Goal: Transaction & Acquisition: Book appointment/travel/reservation

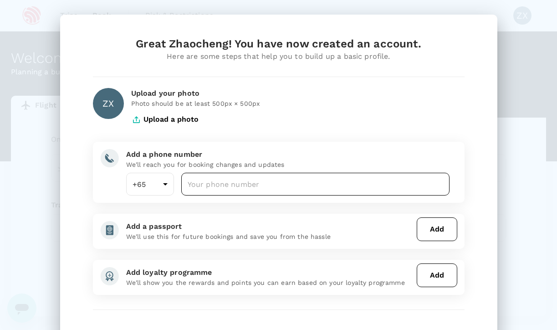
click at [236, 188] on input "number" at bounding box center [315, 184] width 269 height 23
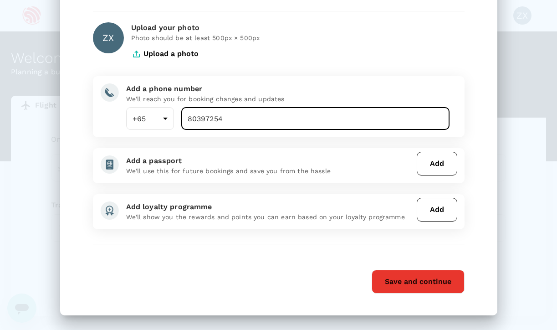
scroll to position [66, 0]
type input "80397254"
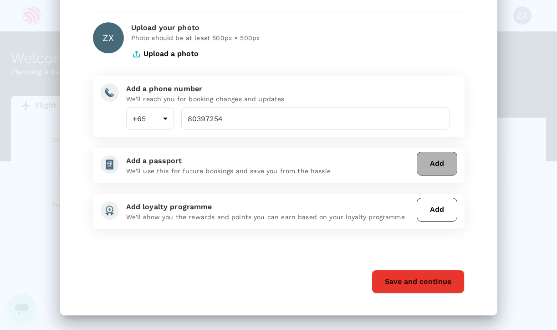
click at [429, 166] on button "Add" at bounding box center [437, 164] width 41 height 24
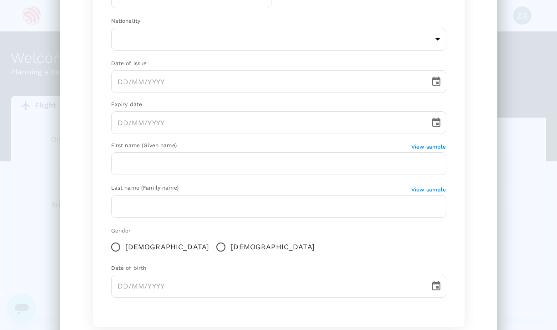
scroll to position [0, 0]
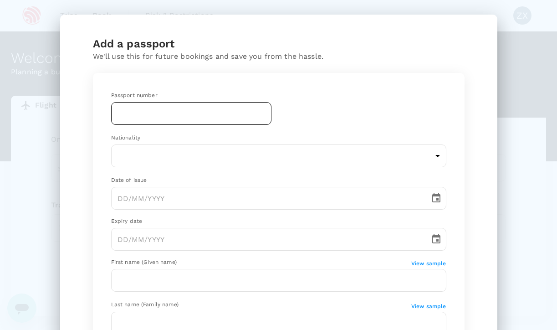
click at [212, 122] on input "text" at bounding box center [191, 113] width 160 height 23
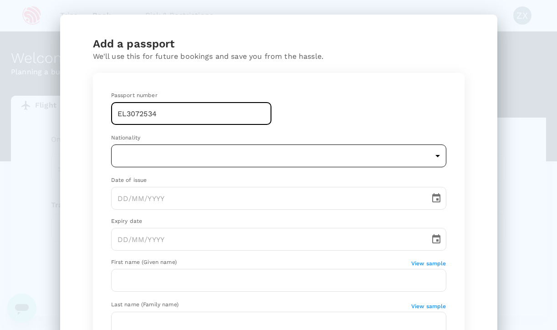
type input "EL3072534"
click at [204, 158] on body "Trips Book Risk & Restrictions ZX Welcome , Zhaocheng . Planning a business tri…" at bounding box center [278, 187] width 557 height 374
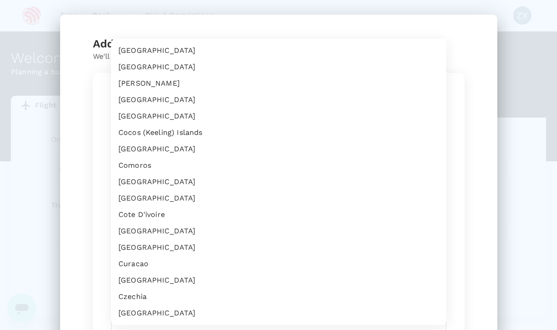
scroll to position [660, 0]
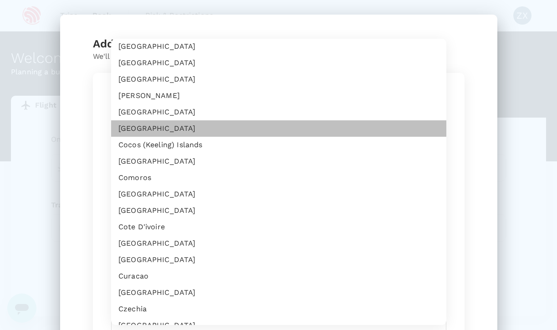
click at [217, 125] on li "[GEOGRAPHIC_DATA]" at bounding box center [278, 128] width 335 height 16
type input "CN"
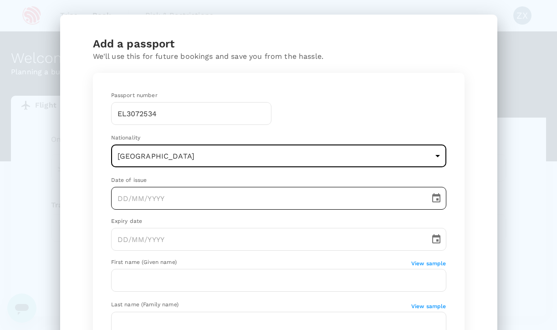
type input "DD/MM/YYYY"
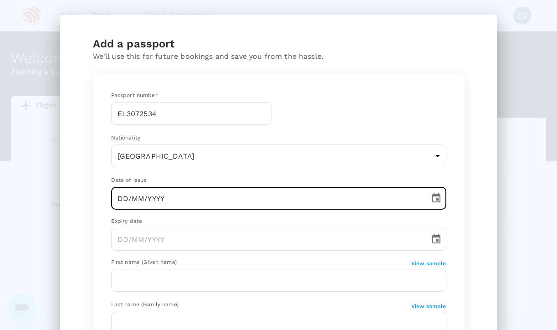
click at [208, 199] on input "DD/MM/YYYY" at bounding box center [267, 198] width 313 height 23
click at [433, 198] on icon "Choose date" at bounding box center [436, 198] width 11 height 11
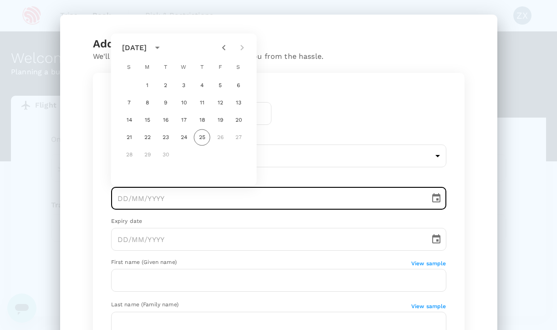
click at [147, 48] on div "[DATE]" at bounding box center [134, 47] width 25 height 11
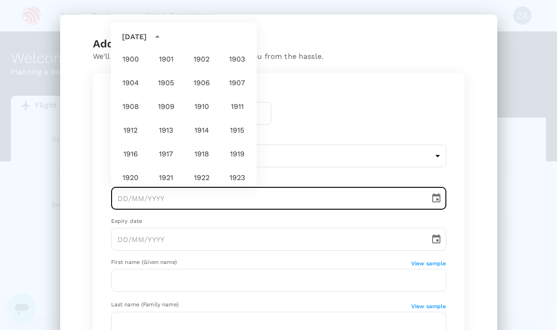
scroll to position [677, 0]
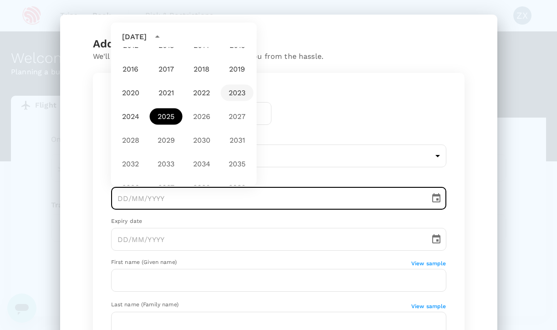
click at [231, 94] on button "2023" at bounding box center [237, 93] width 33 height 16
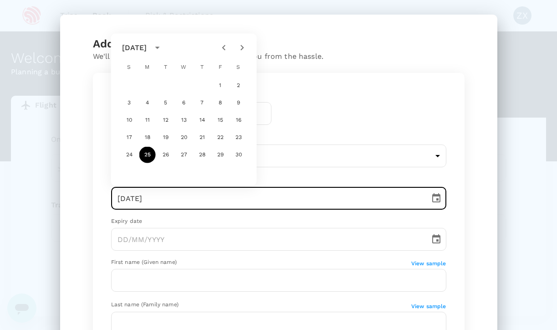
click at [147, 50] on div "[DATE]" at bounding box center [134, 47] width 25 height 11
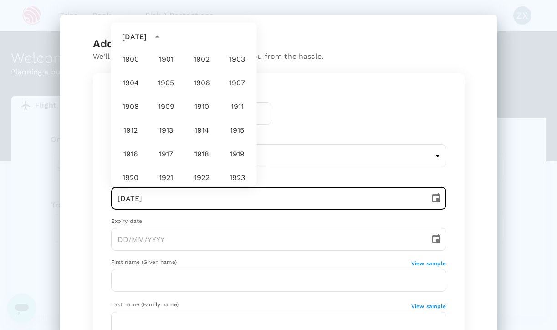
scroll to position [654, 0]
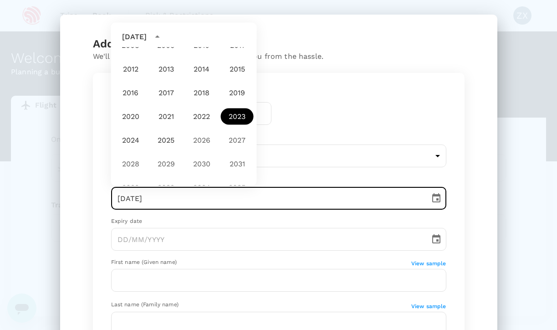
click at [147, 38] on div "[DATE]" at bounding box center [134, 36] width 25 height 11
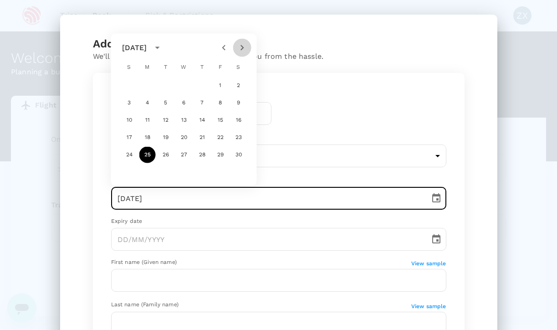
click at [240, 49] on icon "Next month" at bounding box center [242, 47] width 11 height 11
click at [149, 103] on button "9" at bounding box center [147, 103] width 16 height 16
type input "[DATE]"
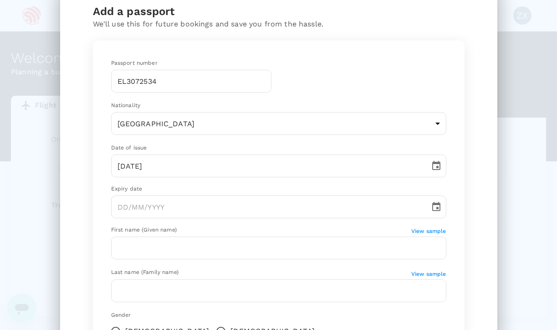
scroll to position [44, 0]
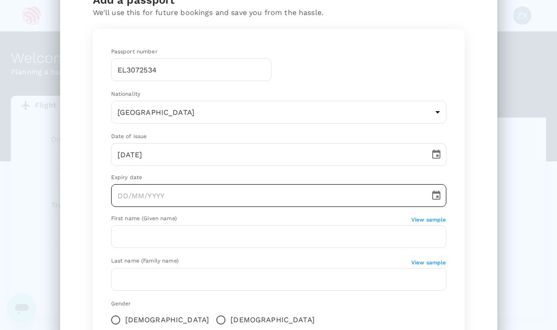
type input "DD/MM/YYYY"
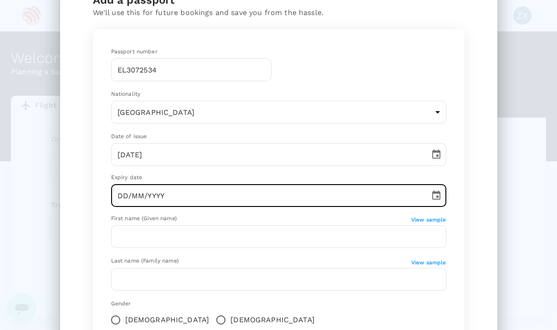
click at [180, 197] on input "DD/MM/YYYY" at bounding box center [267, 195] width 313 height 23
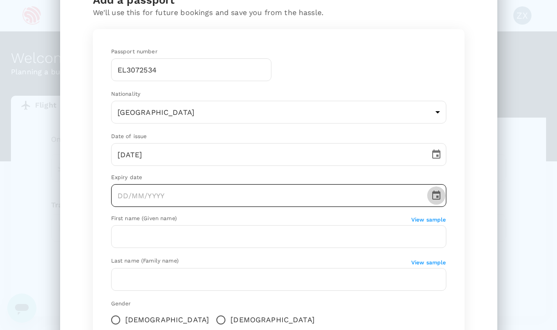
click at [436, 198] on icon "Choose date" at bounding box center [437, 195] width 8 height 9
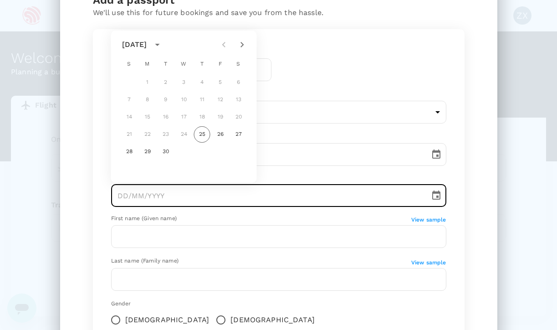
click at [147, 46] on div "[DATE]" at bounding box center [134, 44] width 25 height 11
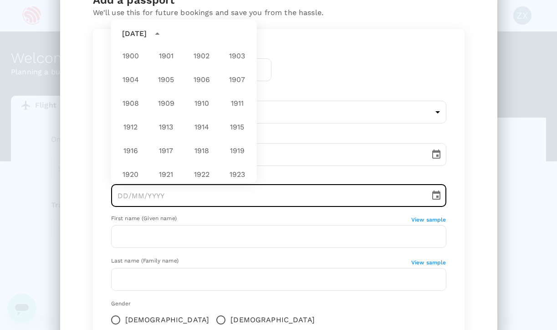
scroll to position [677, 0]
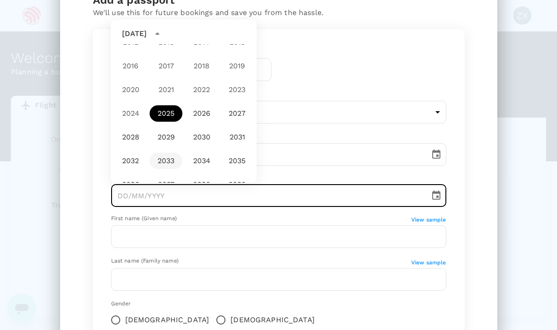
click at [168, 161] on button "2033" at bounding box center [166, 161] width 33 height 16
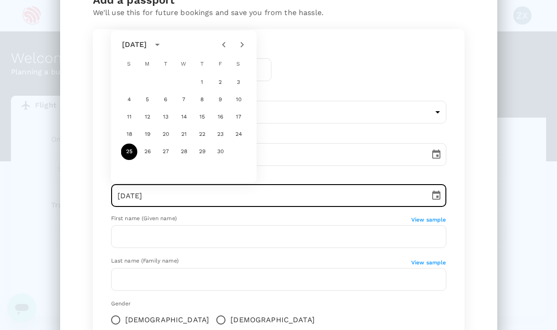
click at [144, 45] on div "[DATE]" at bounding box center [134, 44] width 25 height 11
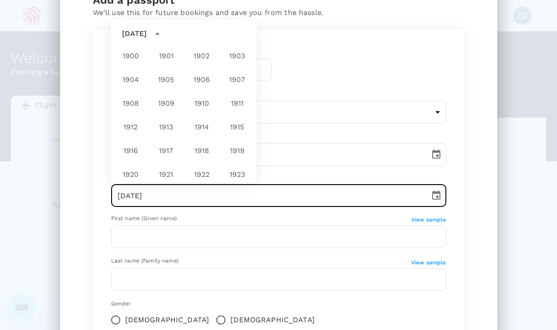
scroll to position [725, 0]
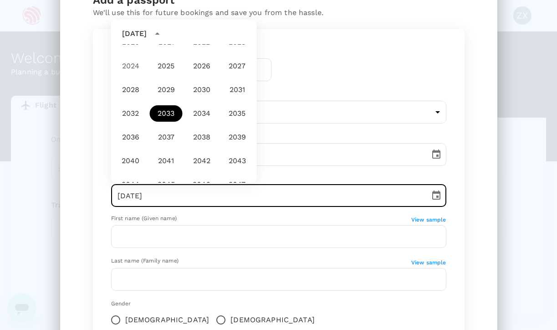
click at [147, 36] on div "[DATE]" at bounding box center [134, 33] width 25 height 11
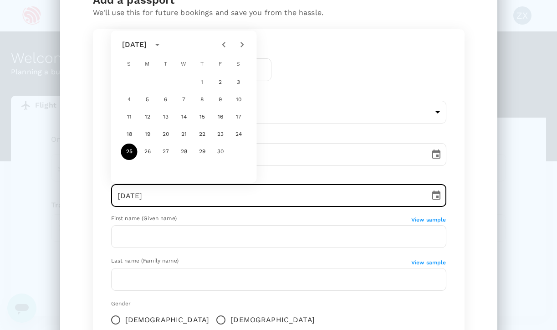
click at [242, 46] on icon "Next month" at bounding box center [242, 44] width 3 height 5
click at [236, 101] on button "8" at bounding box center [239, 100] width 16 height 16
type input "[DATE]"
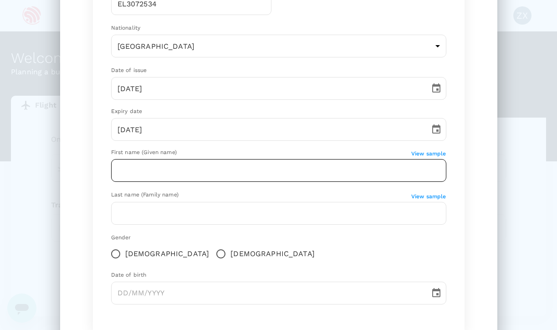
scroll to position [115, 0]
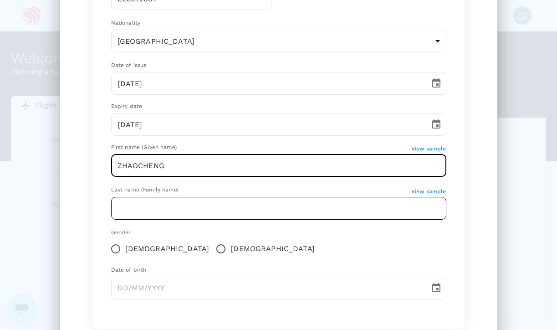
type input "ZHAOCHENG"
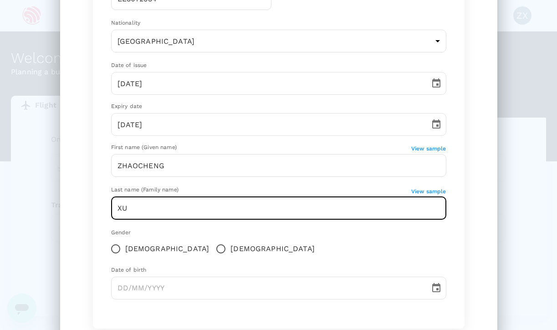
type input "XU"
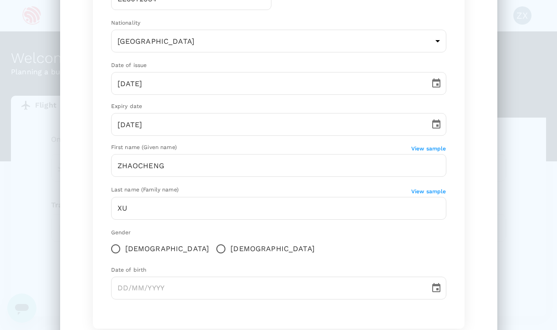
click at [221, 243] on div "Gender [DEMOGRAPHIC_DATA] [DEMOGRAPHIC_DATA]" at bounding box center [278, 243] width 335 height 30
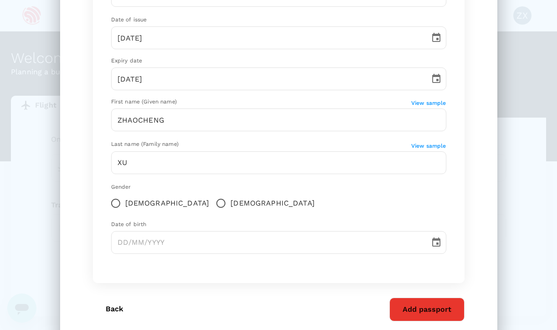
scroll to position [162, 0]
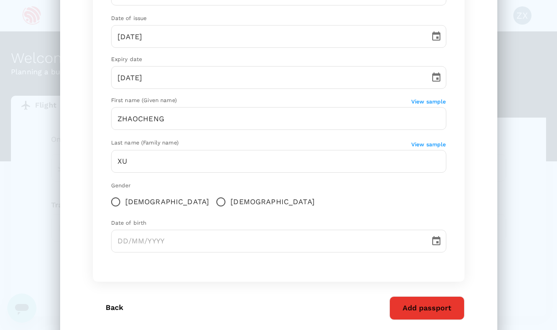
click at [133, 201] on span "[DEMOGRAPHIC_DATA]" at bounding box center [167, 201] width 84 height 11
click at [125, 201] on input "[DEMOGRAPHIC_DATA]" at bounding box center [115, 201] width 19 height 19
radio input "true"
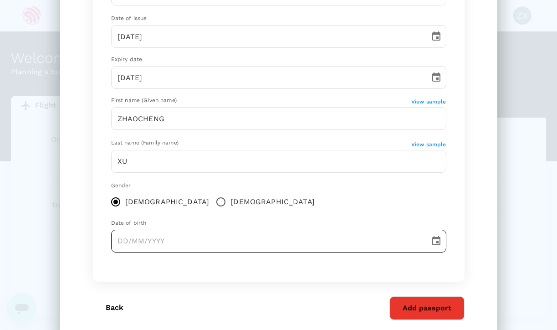
type input "DD/MM/YYYY"
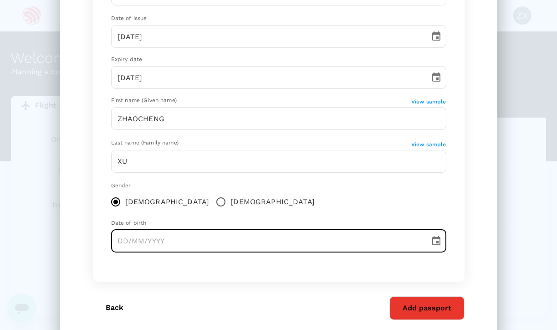
click at [434, 237] on icon "Choose date" at bounding box center [436, 241] width 11 height 11
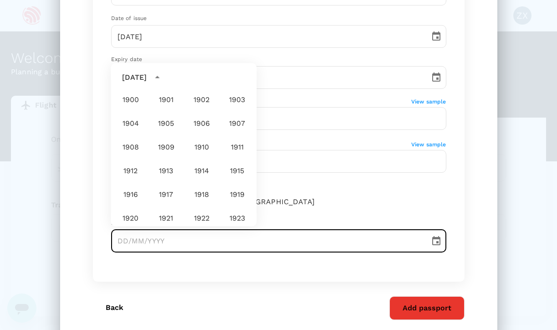
scroll to position [677, 0]
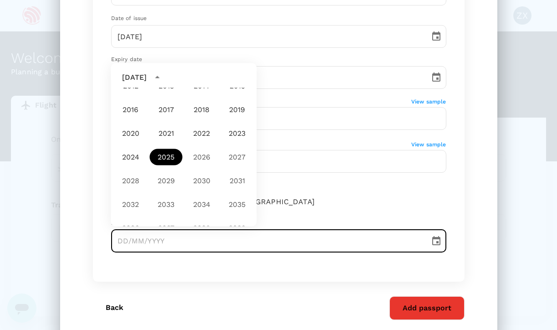
click at [147, 78] on div "[DATE]" at bounding box center [134, 77] width 25 height 11
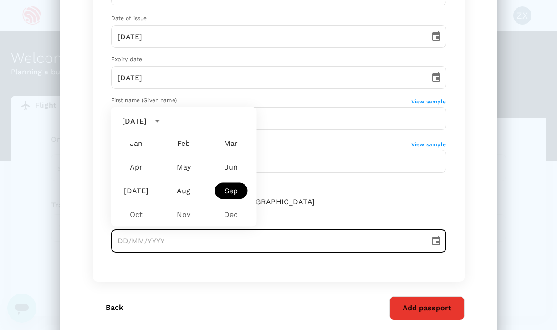
click at [147, 121] on div "[DATE]" at bounding box center [134, 121] width 25 height 11
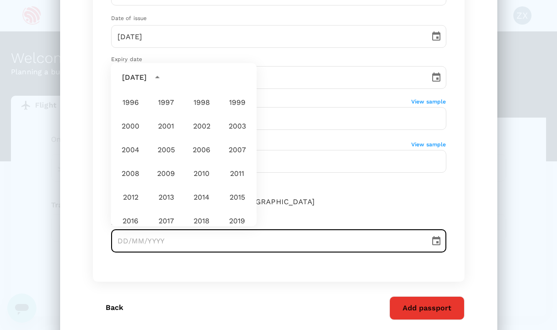
scroll to position [554, 0]
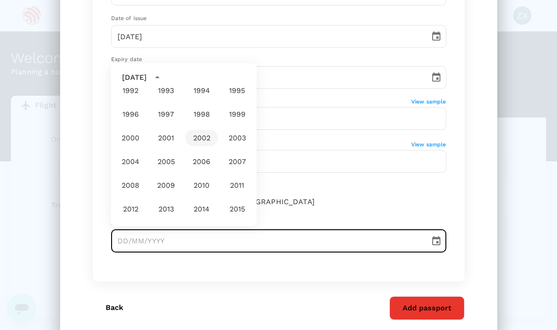
click at [195, 144] on button "2002" at bounding box center [201, 138] width 33 height 16
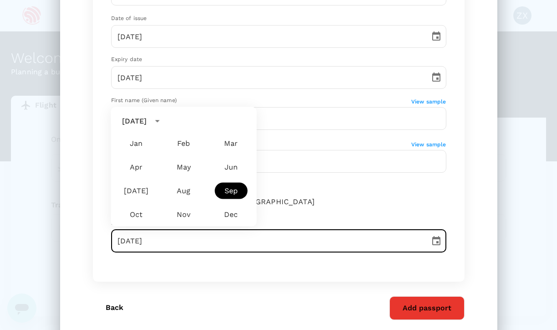
click at [143, 120] on div "[DATE]" at bounding box center [134, 121] width 25 height 11
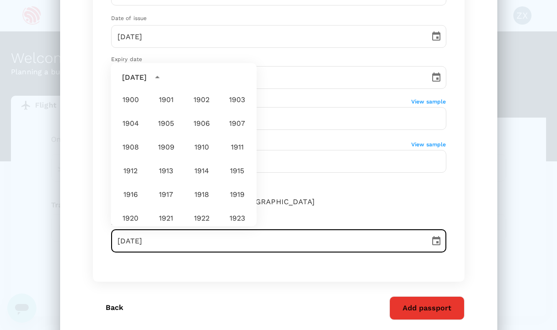
scroll to position [535, 0]
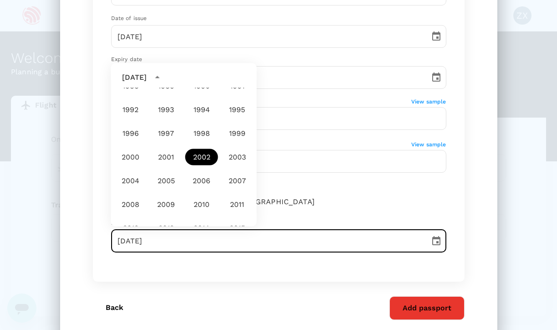
click at [145, 78] on div "[DATE]" at bounding box center [134, 77] width 25 height 11
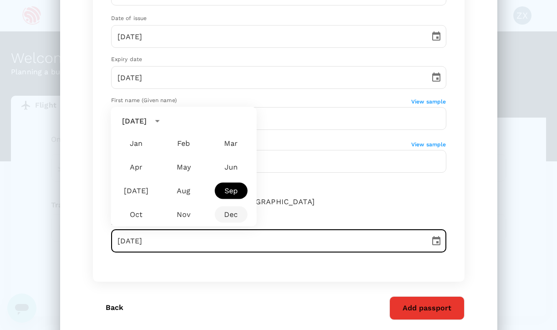
click at [224, 216] on button "Dec" at bounding box center [231, 214] width 33 height 16
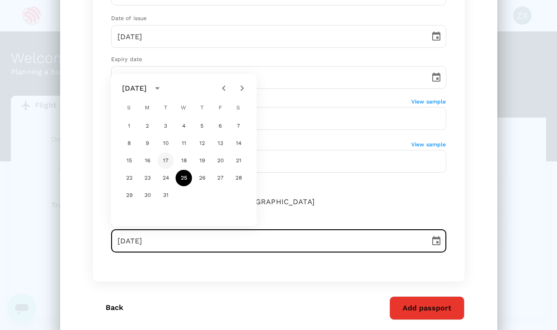
click at [167, 160] on button "17" at bounding box center [166, 161] width 16 height 16
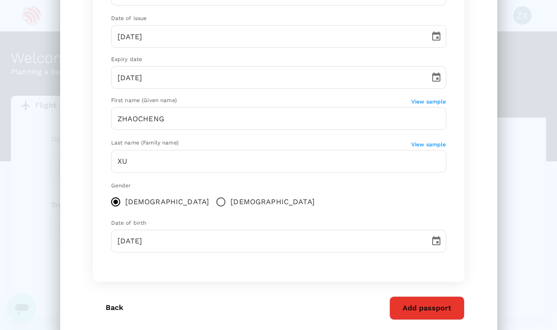
type input "[DATE]"
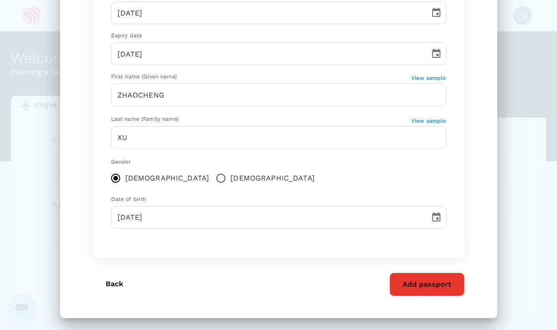
scroll to position [185, 0]
click at [412, 287] on button "Add passport" at bounding box center [427, 285] width 75 height 24
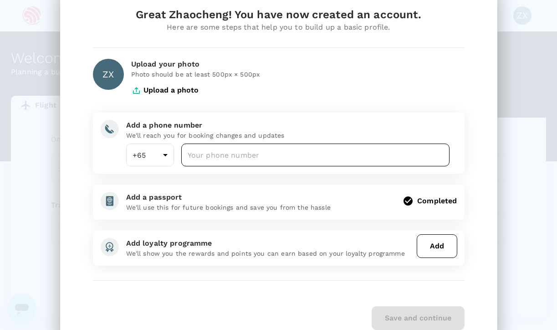
scroll to position [29, 0]
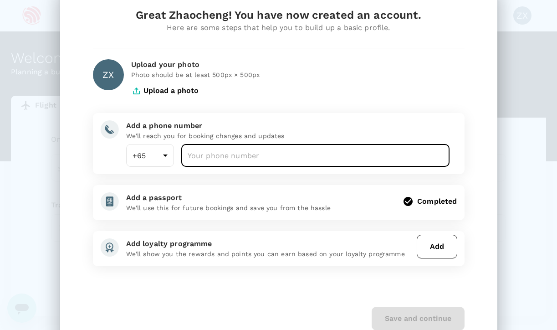
click at [274, 161] on input "number" at bounding box center [315, 155] width 269 height 23
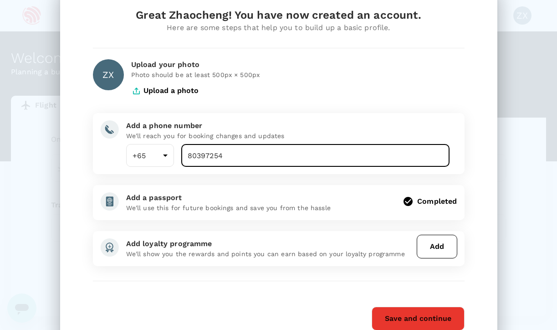
type input "80397254"
click at [349, 116] on div "Add a phone number We'll reach you for booking changes and updates +65 65 ​ 803…" at bounding box center [284, 140] width 331 height 54
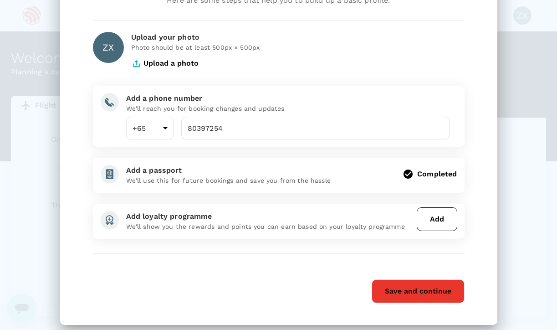
scroll to position [62, 0]
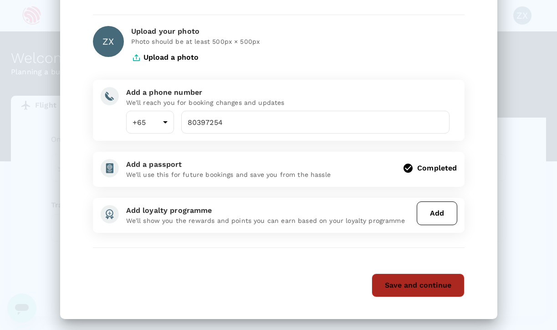
click at [408, 284] on button "Save and continue" at bounding box center [418, 285] width 93 height 24
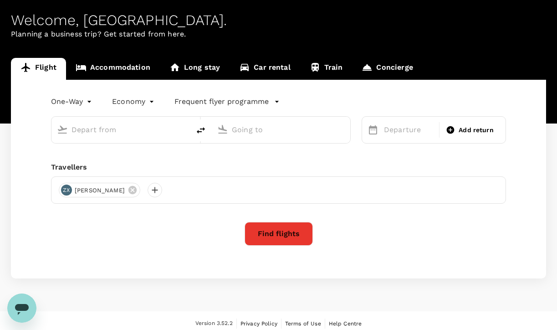
scroll to position [37, 0]
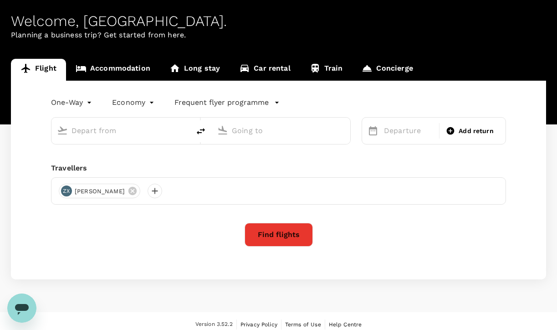
click at [98, 192] on span "[PERSON_NAME]" at bounding box center [99, 191] width 61 height 9
click at [67, 192] on div "ZX" at bounding box center [66, 190] width 11 height 11
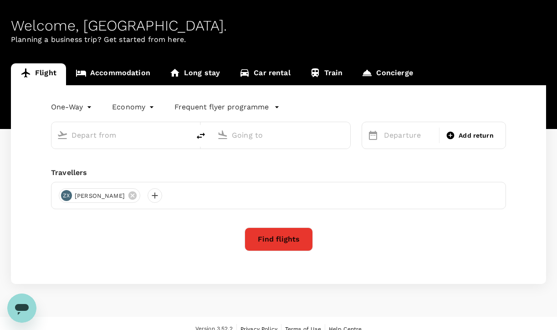
scroll to position [32, 0]
